Goal: Task Accomplishment & Management: Use online tool/utility

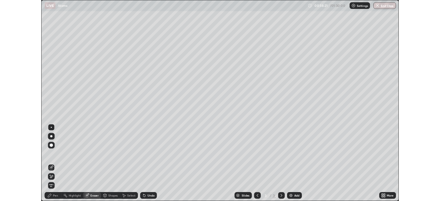
scroll to position [248, 440]
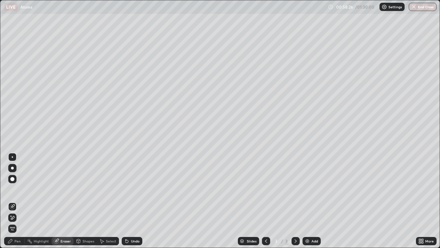
click at [12, 227] on span "Erase all" at bounding box center [13, 228] width 8 height 4
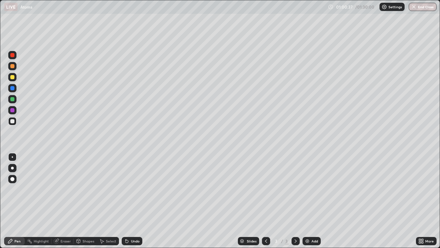
click at [64, 241] on div "Eraser" at bounding box center [66, 240] width 10 height 3
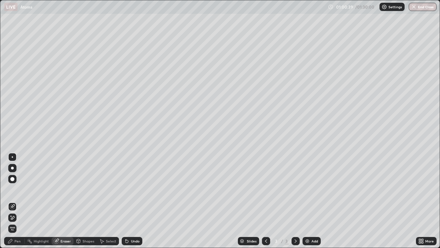
click at [13, 176] on div at bounding box center [12, 179] width 8 height 8
click at [12, 229] on span "Erase all" at bounding box center [13, 228] width 8 height 4
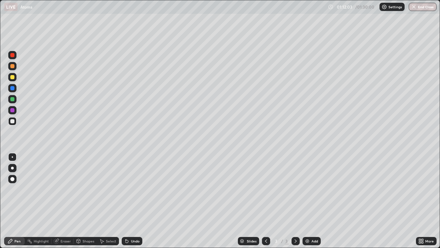
click at [419, 10] on button "End Class" at bounding box center [423, 7] width 28 height 8
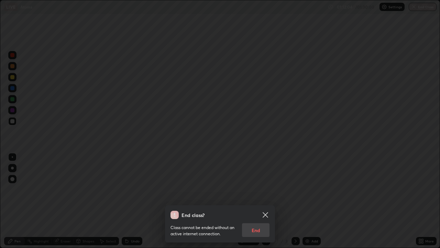
click at [267, 215] on icon at bounding box center [265, 214] width 8 height 8
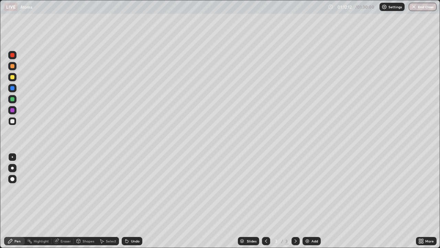
click at [12, 87] on div at bounding box center [12, 88] width 4 height 4
click at [423, 9] on button "End Class" at bounding box center [423, 7] width 28 height 8
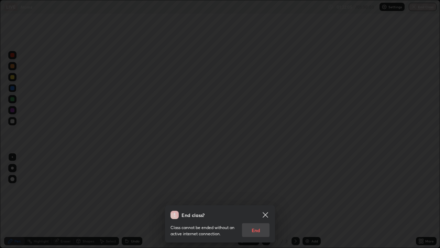
click at [259, 229] on div "Class cannot be ended without an active internet connection. End" at bounding box center [220, 228] width 99 height 18
click at [260, 229] on div "Class cannot be ended without an active internet connection. End" at bounding box center [220, 228] width 99 height 18
click at [258, 225] on div "Class cannot be ended without an active internet connection. End" at bounding box center [220, 228] width 99 height 18
click at [257, 228] on div "Class cannot be ended without an active internet connection. End" at bounding box center [220, 228] width 99 height 18
click at [266, 214] on icon at bounding box center [265, 214] width 5 height 5
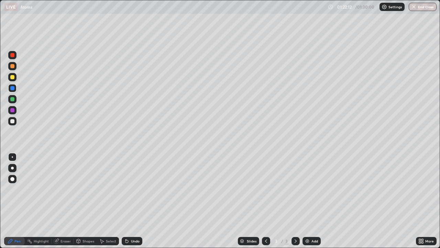
click at [417, 9] on button "End Class" at bounding box center [423, 7] width 28 height 8
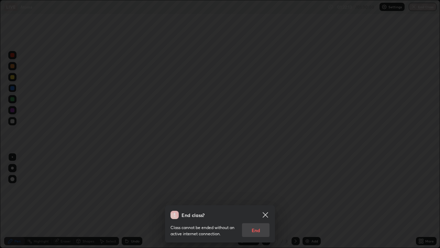
click at [256, 228] on div "Class cannot be ended without an active internet connection. End" at bounding box center [220, 228] width 99 height 18
click at [252, 227] on div "Class cannot be ended without an active internet connection. End" at bounding box center [220, 228] width 99 height 18
click at [254, 229] on div "Class cannot be ended without an active internet connection. End" at bounding box center [220, 228] width 99 height 18
click at [254, 230] on div "Class cannot be ended without an active internet connection. End" at bounding box center [220, 228] width 99 height 18
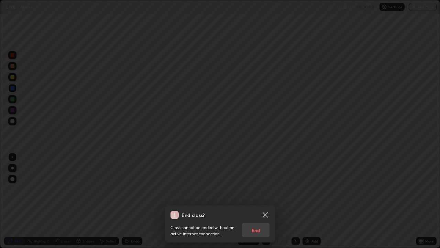
click at [254, 229] on div "Class cannot be ended without an active internet connection. End" at bounding box center [220, 228] width 99 height 18
click at [265, 212] on icon at bounding box center [265, 214] width 8 height 8
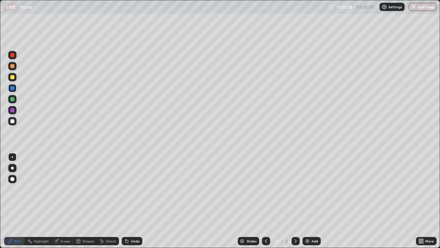
click at [428, 241] on div "More" at bounding box center [429, 240] width 9 height 3
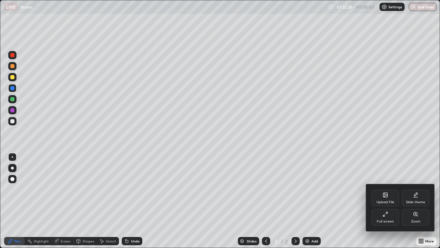
click at [385, 217] on div "Full screen" at bounding box center [386, 217] width 28 height 17
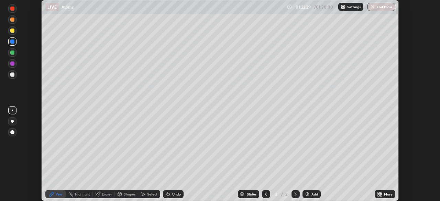
scroll to position [34177, 33938]
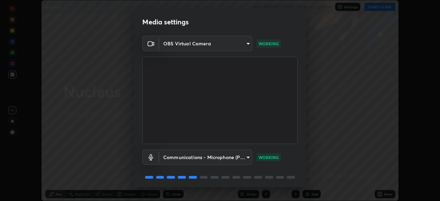
scroll to position [24, 0]
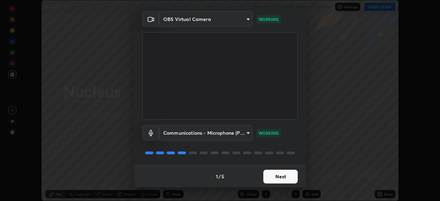
click at [284, 176] on button "Next" at bounding box center [280, 177] width 34 height 14
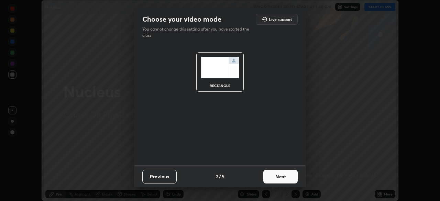
scroll to position [0, 0]
click at [289, 174] on button "Next" at bounding box center [280, 177] width 34 height 14
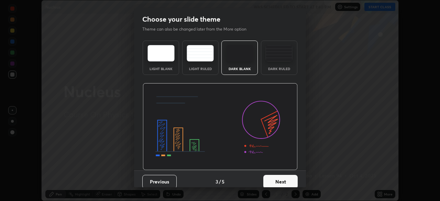
click at [290, 179] on button "Next" at bounding box center [280, 182] width 34 height 14
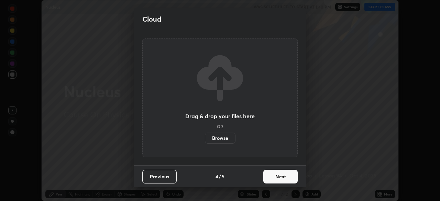
click at [289, 177] on button "Next" at bounding box center [280, 177] width 34 height 14
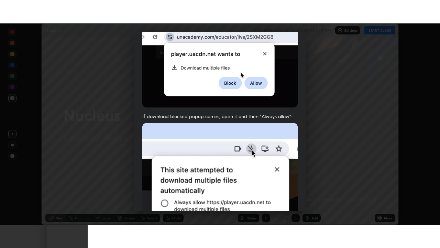
scroll to position [165, 0]
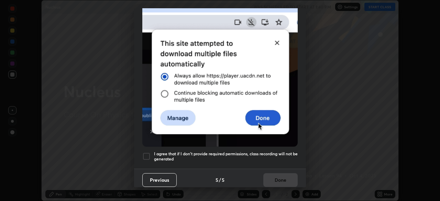
click at [273, 151] on h5 "I agree that if I don't provide required permissions, class recording will not …" at bounding box center [226, 156] width 144 height 11
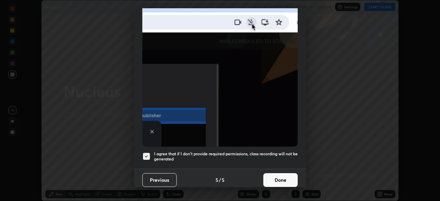
click at [279, 177] on button "Done" at bounding box center [280, 180] width 34 height 14
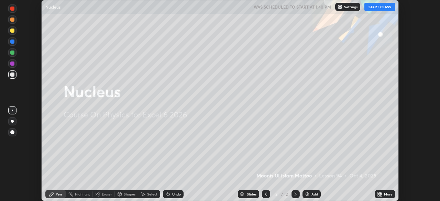
click at [387, 195] on div "More" at bounding box center [388, 194] width 9 height 3
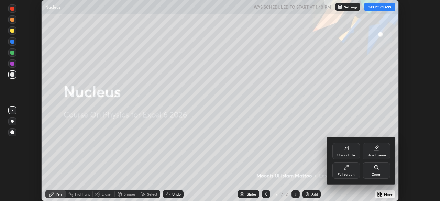
click at [351, 170] on div "Full screen" at bounding box center [346, 170] width 28 height 17
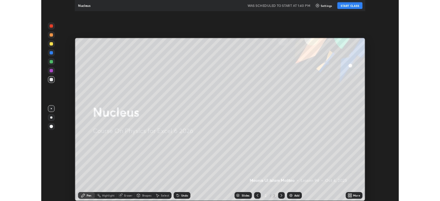
scroll to position [248, 440]
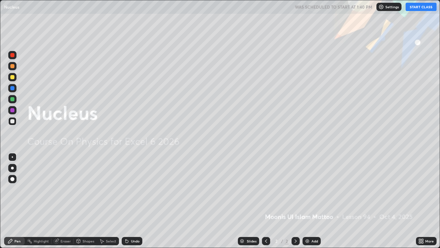
click at [295, 201] on icon at bounding box center [296, 241] width 6 height 6
click at [426, 201] on div "More" at bounding box center [429, 240] width 9 height 3
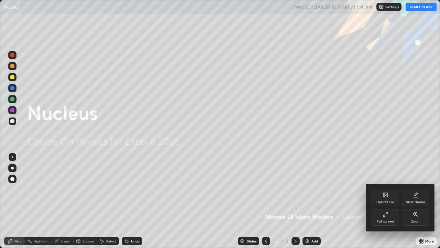
click at [386, 201] on div "Full screen" at bounding box center [386, 217] width 28 height 17
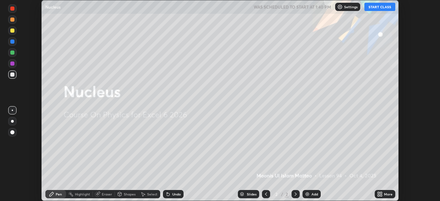
scroll to position [34177, 33938]
